Goal: Browse casually: Explore the website without a specific task or goal

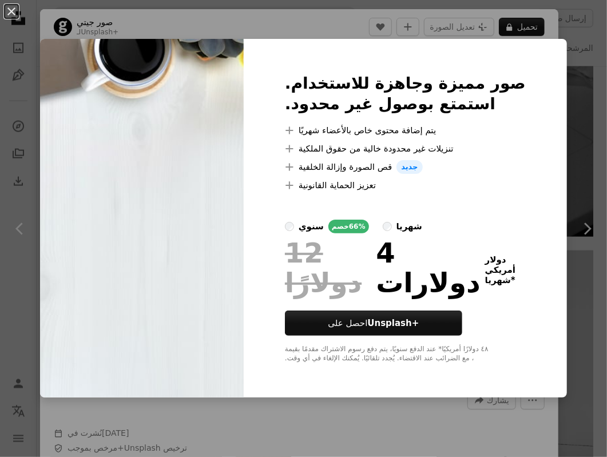
scroll to position [723, 0]
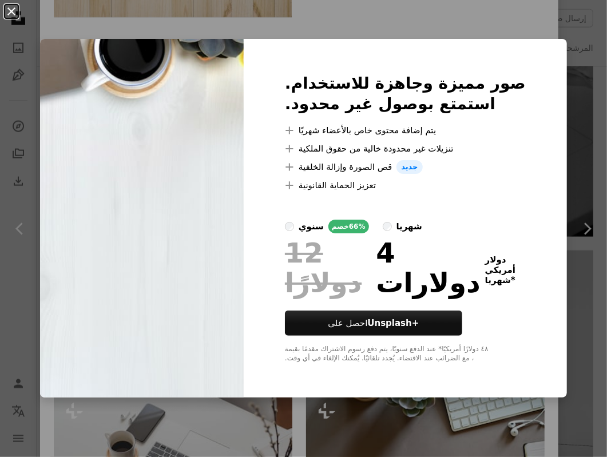
click at [10, 14] on button "An X shape" at bounding box center [12, 12] width 14 height 14
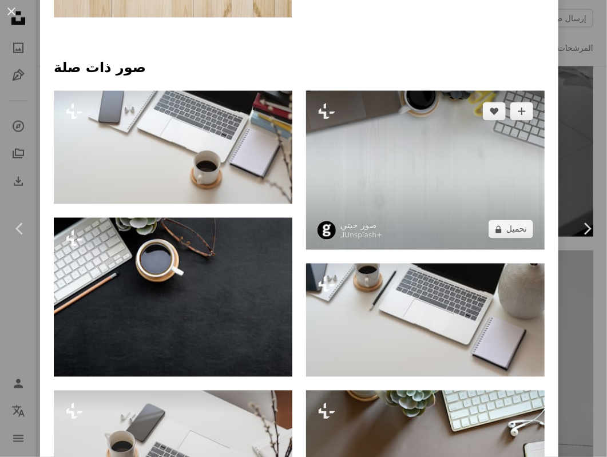
click at [366, 139] on img at bounding box center [425, 170] width 239 height 159
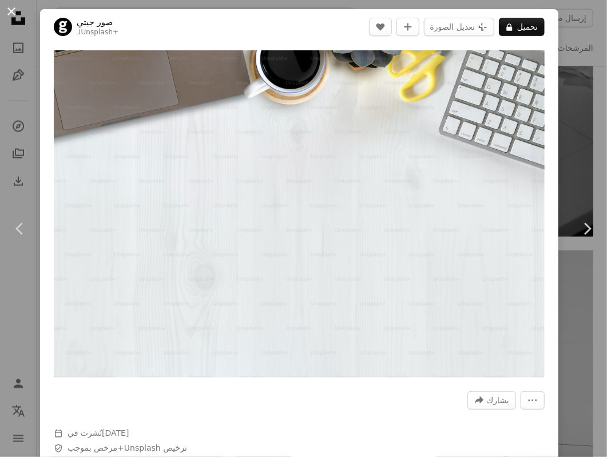
click at [9, 12] on button "An X shape" at bounding box center [12, 12] width 14 height 14
